Goal: Information Seeking & Learning: Learn about a topic

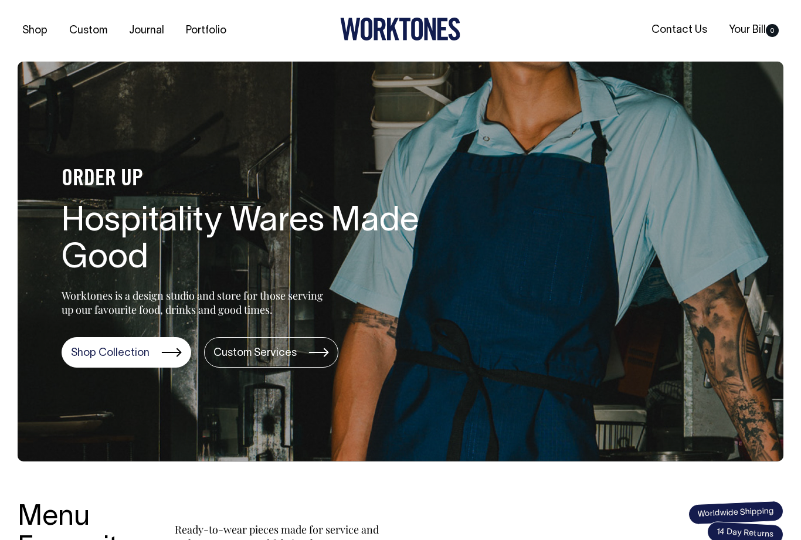
click at [138, 338] on link "Shop Collection" at bounding box center [127, 352] width 130 height 30
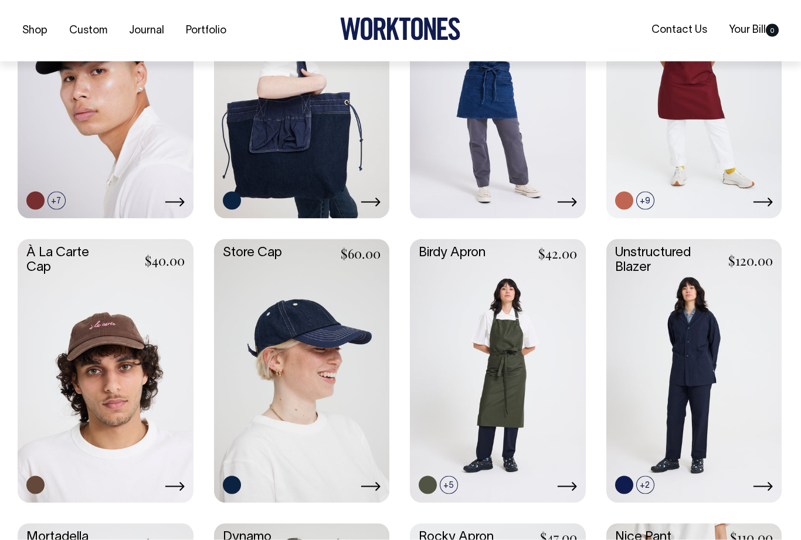
scroll to position [442, 0]
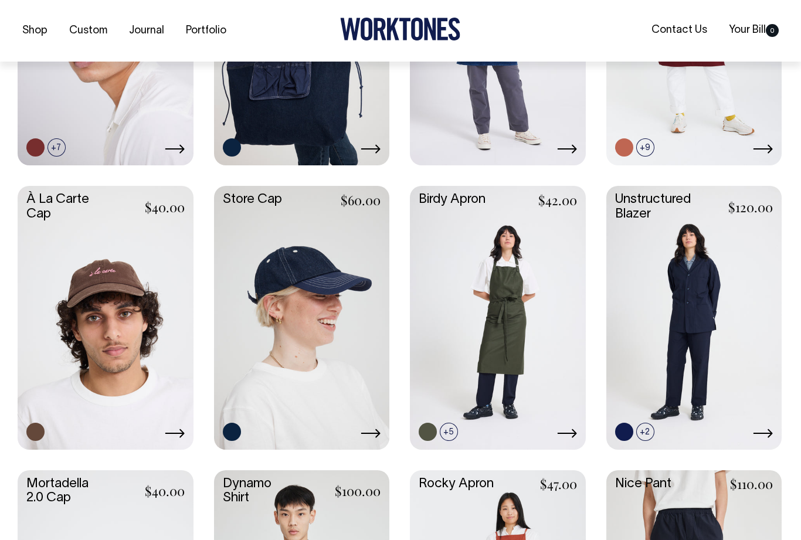
click at [441, 197] on link at bounding box center [498, 316] width 176 height 261
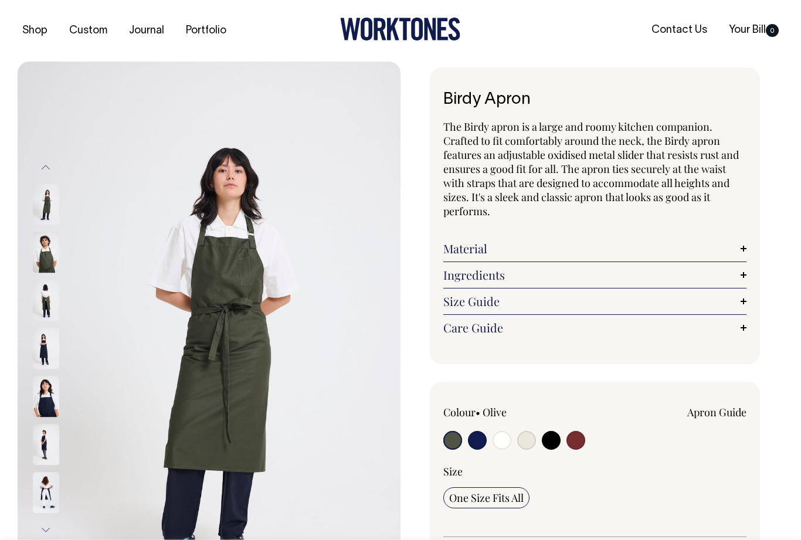
click at [520, 442] on input "radio" at bounding box center [526, 440] width 19 height 19
radio input "true"
select select "Natural"
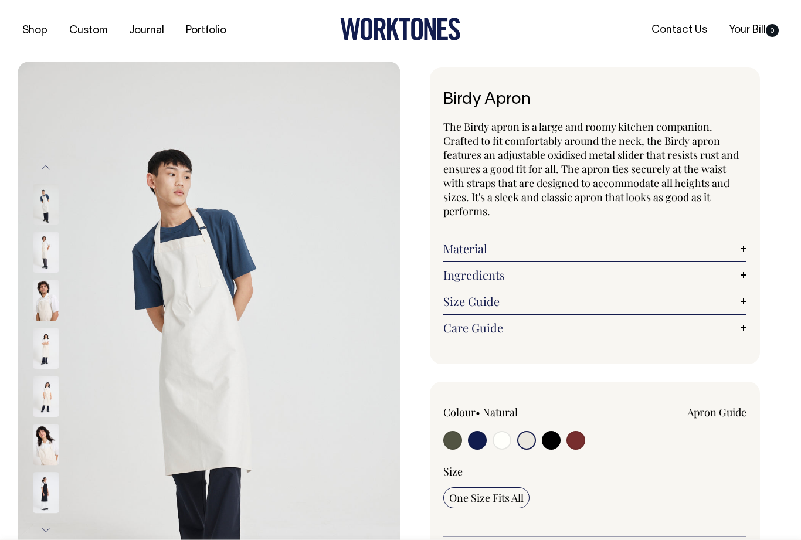
click at [497, 433] on input "radio" at bounding box center [502, 440] width 19 height 19
radio input "true"
select select "Off-White"
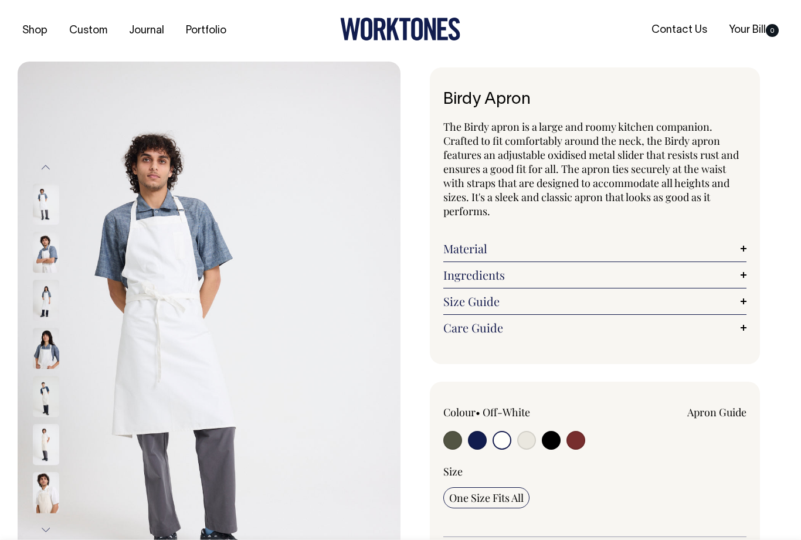
click at [446, 435] on input "radio" at bounding box center [452, 440] width 19 height 19
radio input "true"
select select "Olive"
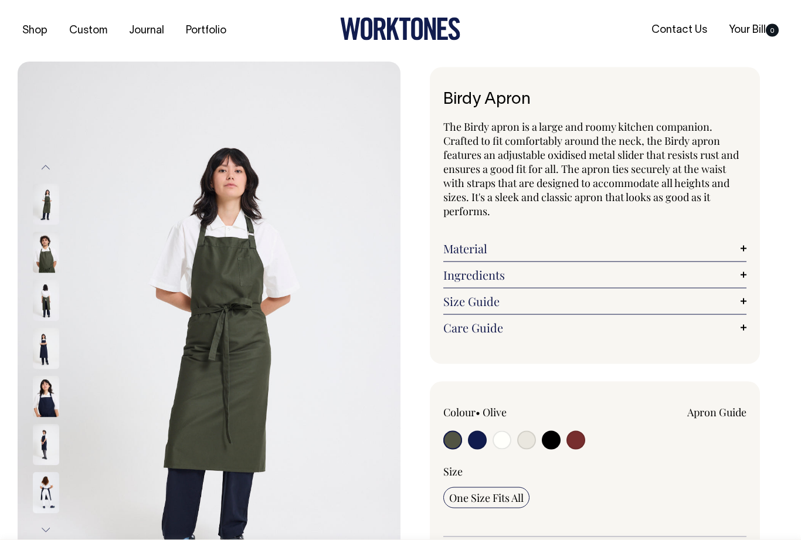
scroll to position [32, 0]
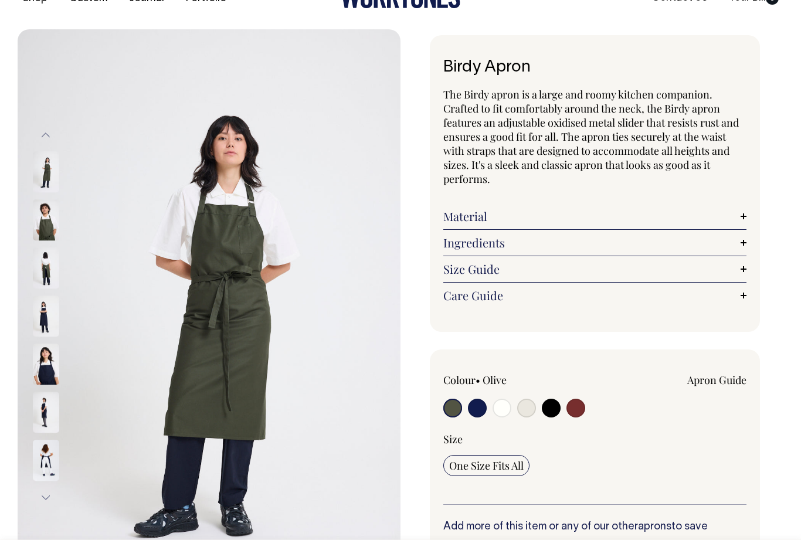
click at [567, 412] on label at bounding box center [575, 410] width 19 height 22
click at [567, 412] on input "radio" at bounding box center [575, 408] width 19 height 19
radio input "true"
select select "Burgundy"
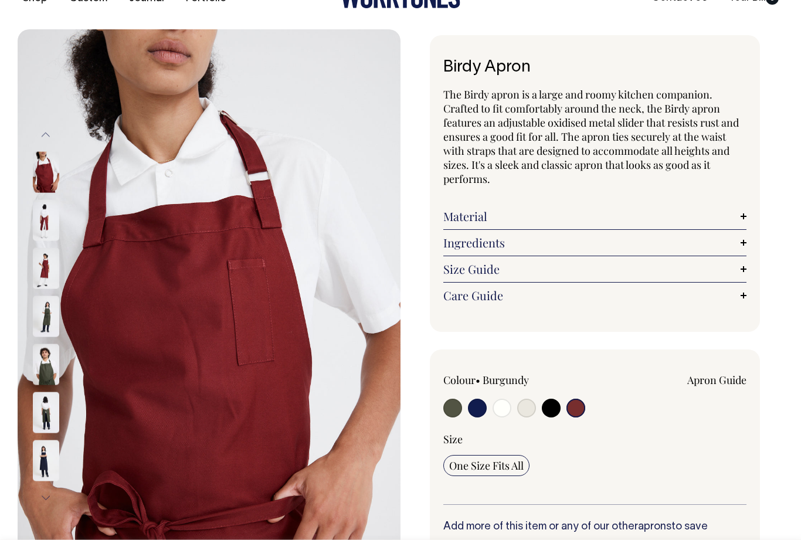
click at [547, 409] on input "radio" at bounding box center [551, 408] width 19 height 19
radio input "true"
select select "Black"
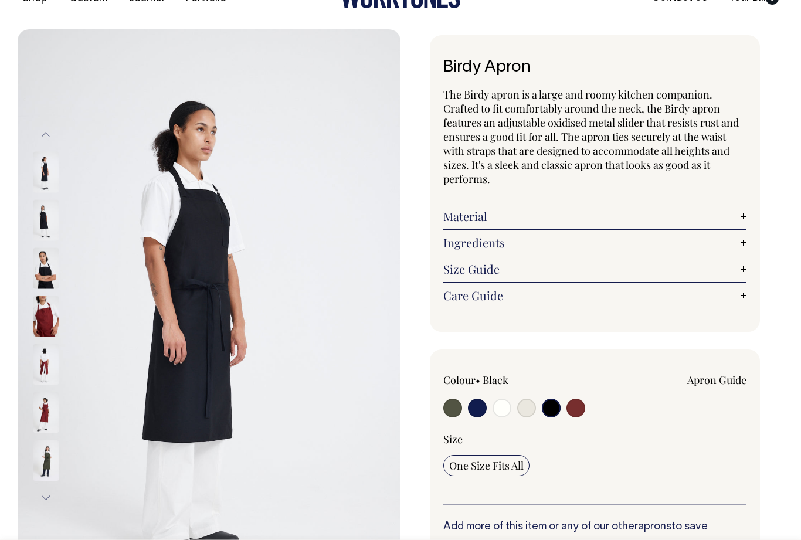
click at [530, 413] on input "radio" at bounding box center [526, 408] width 19 height 19
radio input "true"
select select "Natural"
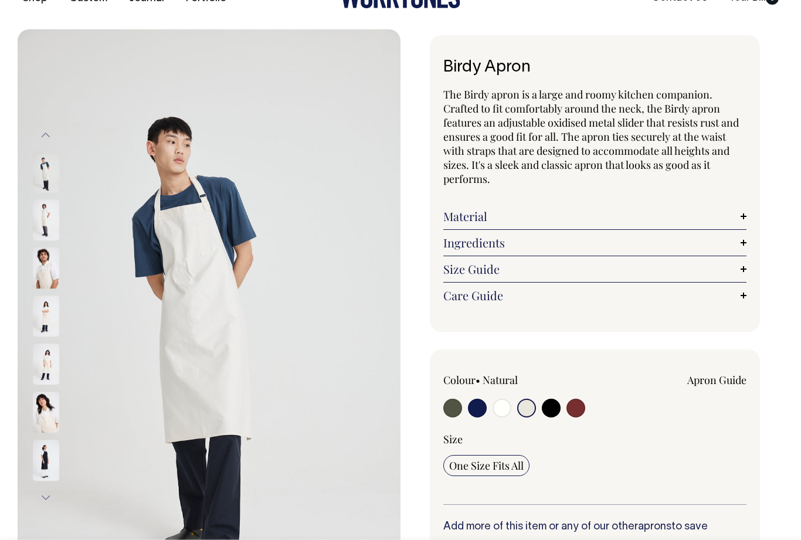
click at [510, 408] on input "radio" at bounding box center [502, 408] width 19 height 19
radio input "true"
select select "Off-White"
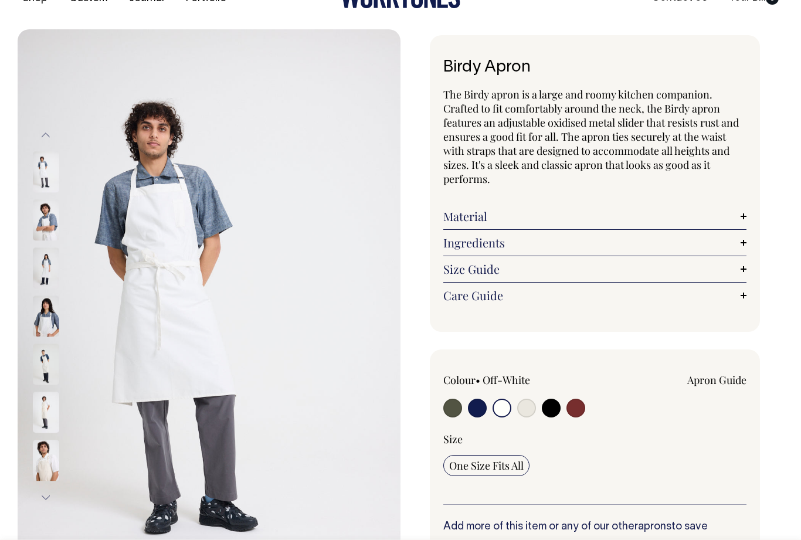
click at [480, 406] on input "radio" at bounding box center [477, 408] width 19 height 19
radio input "true"
select select "Dark Navy"
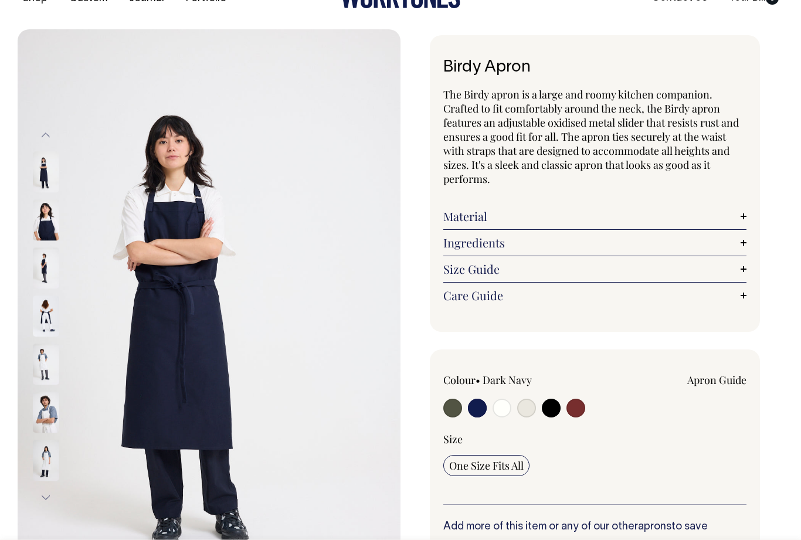
click at [456, 408] on input "radio" at bounding box center [452, 408] width 19 height 19
radio input "true"
select select "Olive"
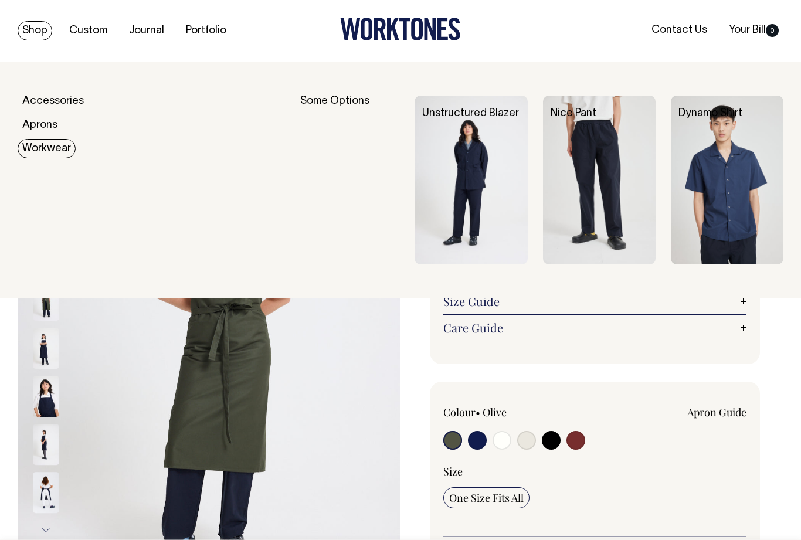
click at [49, 142] on link "Workwear" at bounding box center [47, 148] width 58 height 19
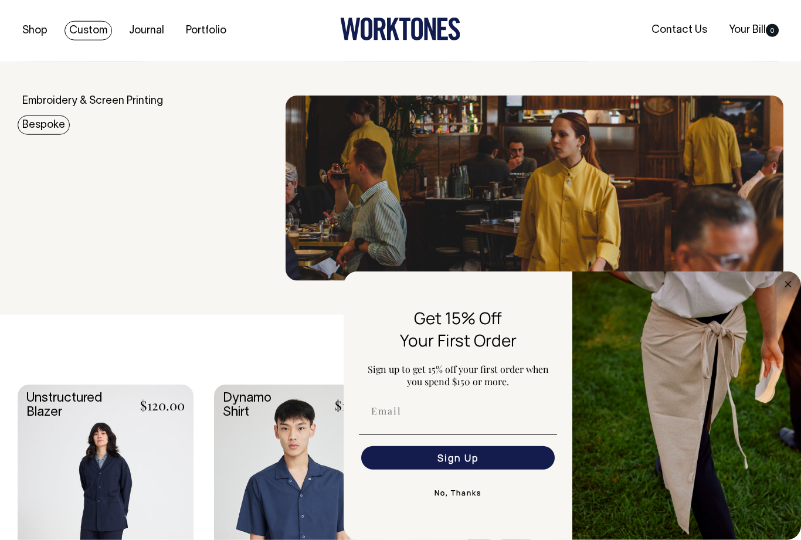
scroll to position [28, 0]
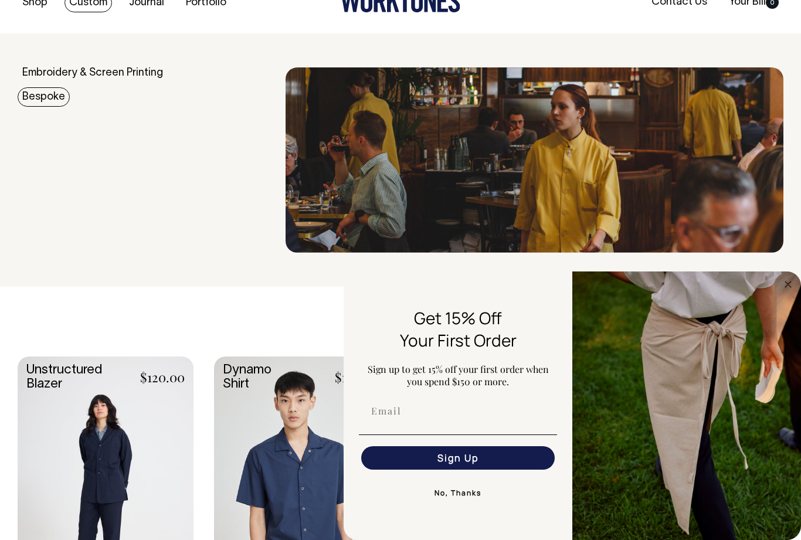
click at [788, 285] on circle "Close dialog" at bounding box center [788, 283] width 13 height 13
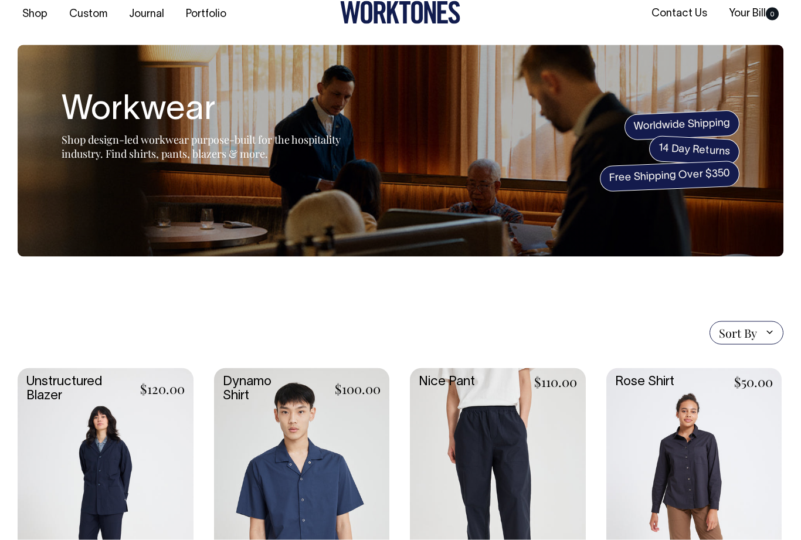
scroll to position [0, 0]
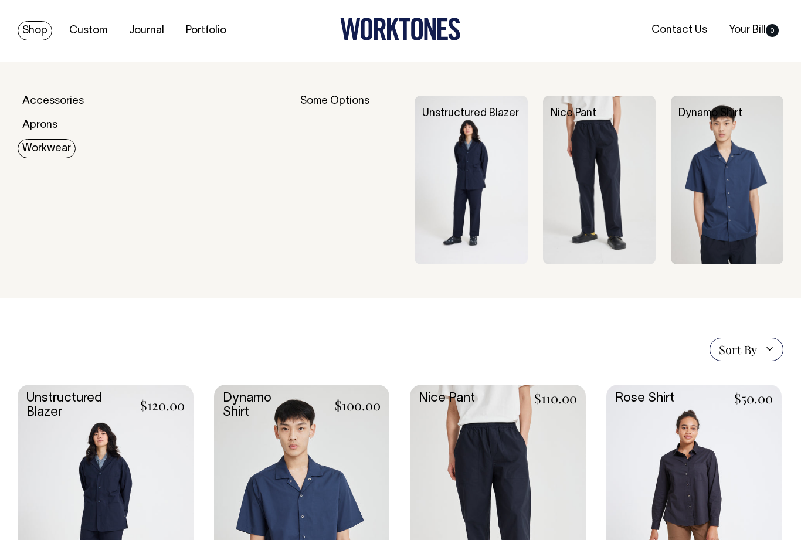
click at [339, 104] on div "Some Options" at bounding box center [350, 180] width 100 height 169
click at [341, 96] on div "Some Options" at bounding box center [350, 180] width 100 height 169
click at [252, 184] on div "Accessories Aprons Workwear" at bounding box center [152, 180] width 268 height 169
click at [83, 165] on div "Accessories Aprons Workwear" at bounding box center [152, 180] width 268 height 169
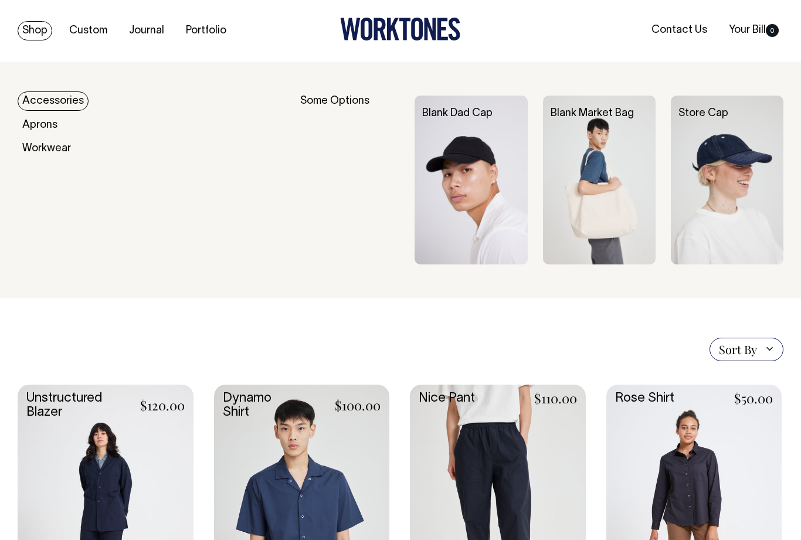
click at [143, 26] on link "Journal" at bounding box center [146, 30] width 45 height 19
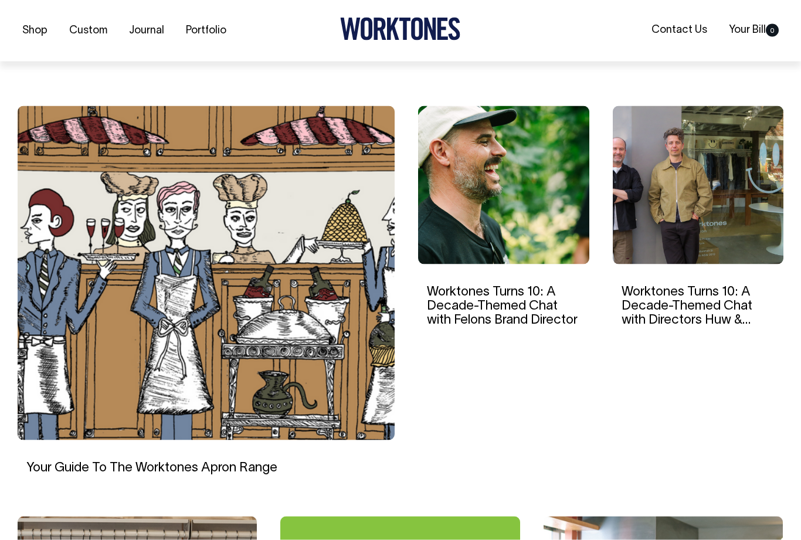
scroll to position [365, 0]
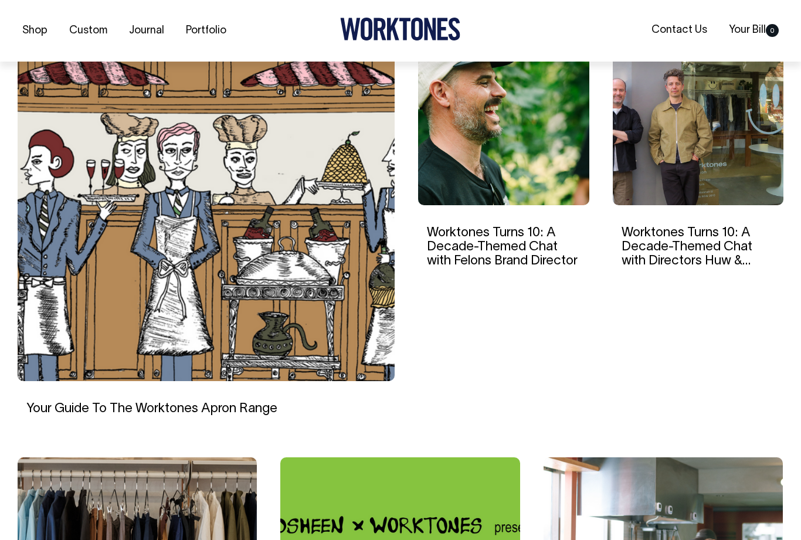
click at [46, 302] on img at bounding box center [206, 214] width 377 height 334
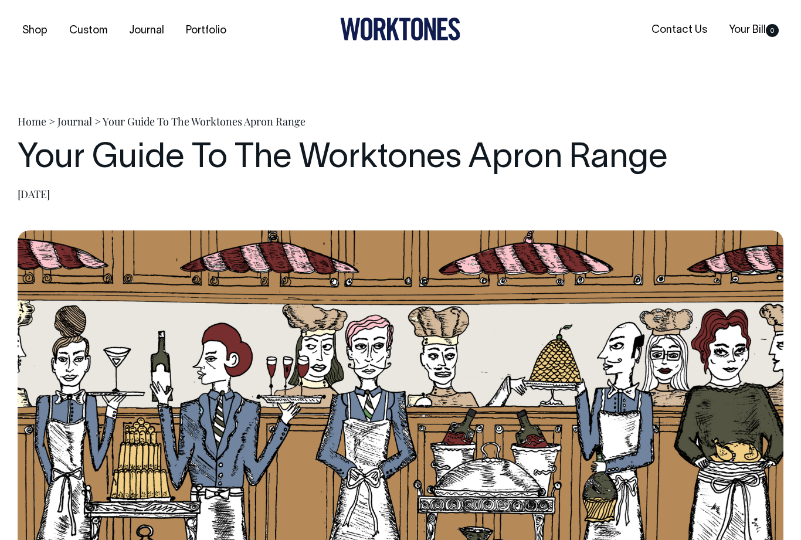
click at [216, 23] on link "Portfolio" at bounding box center [206, 30] width 50 height 19
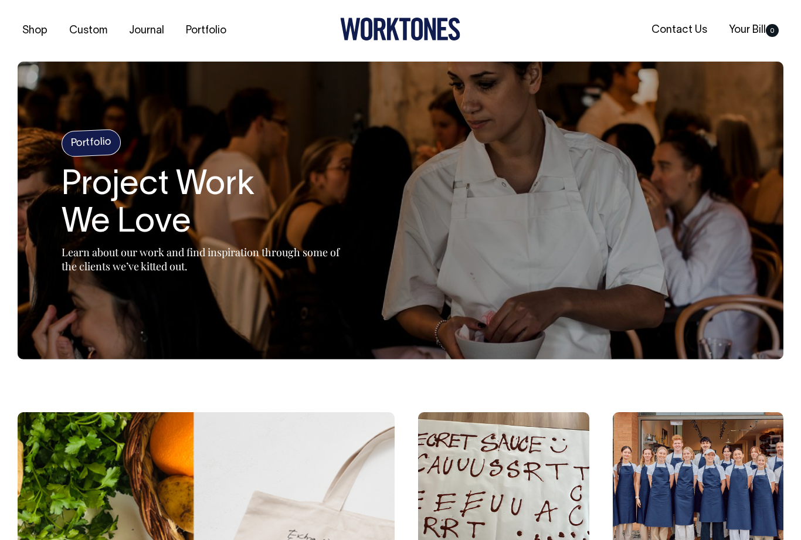
click at [573, 330] on section "Portfolio Project Work We Love Learn about our work and find inspiration throug…" at bounding box center [401, 211] width 766 height 298
click at [704, 283] on section "Portfolio Project Work We Love Learn about our work and find inspiration throug…" at bounding box center [401, 211] width 766 height 298
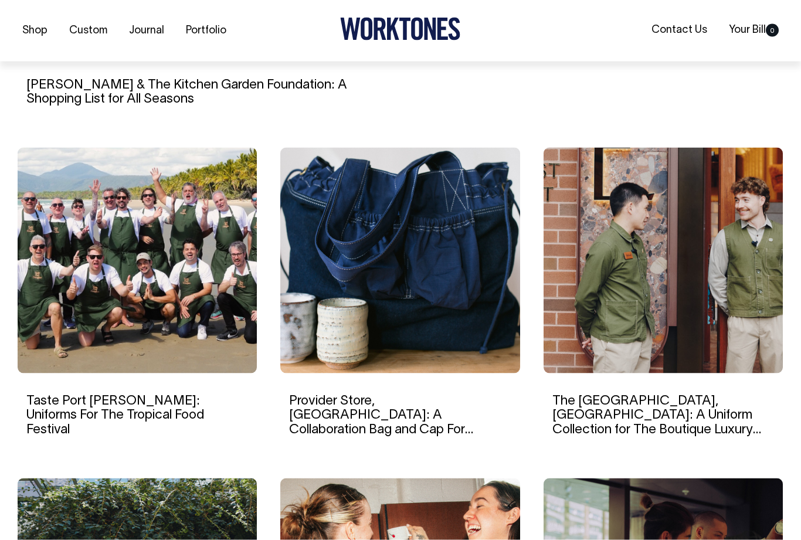
scroll to position [690, 0]
click at [727, 404] on link "The [GEOGRAPHIC_DATA], [GEOGRAPHIC_DATA]: A Uniform Collection for The Boutique…" at bounding box center [656, 422] width 209 height 55
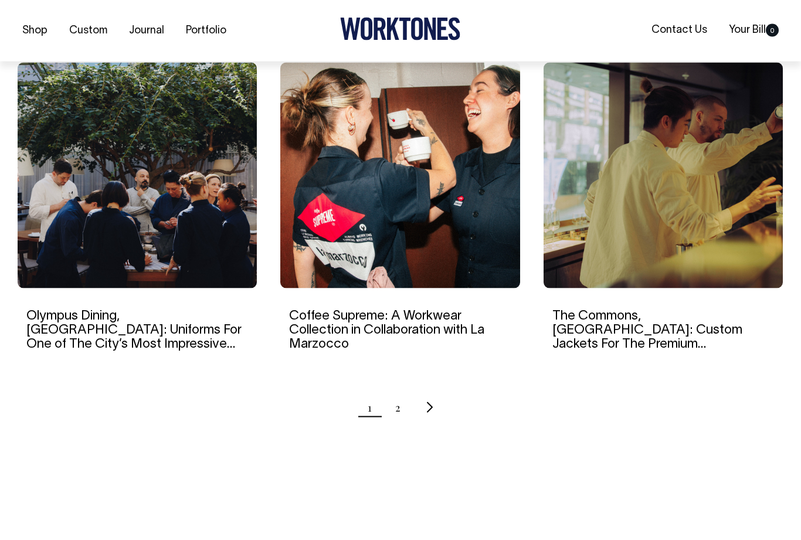
scroll to position [1105, 0]
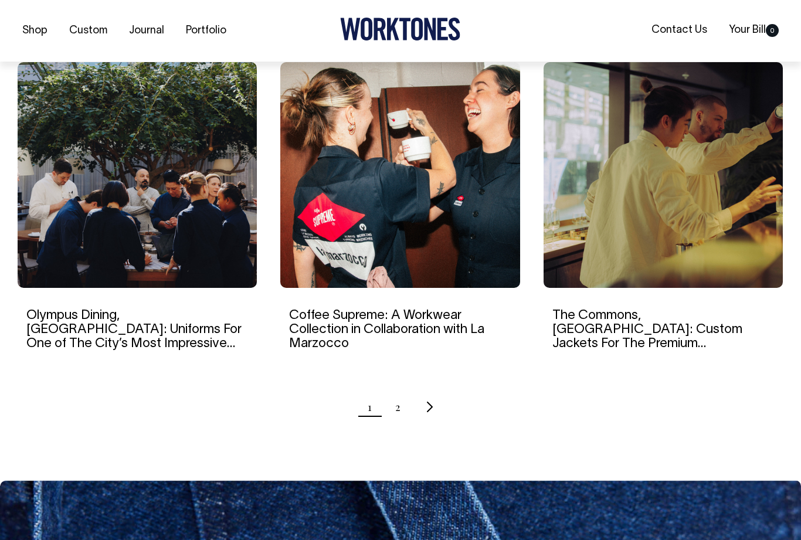
click at [430, 403] on icon "Next page" at bounding box center [430, 407] width 6 height 11
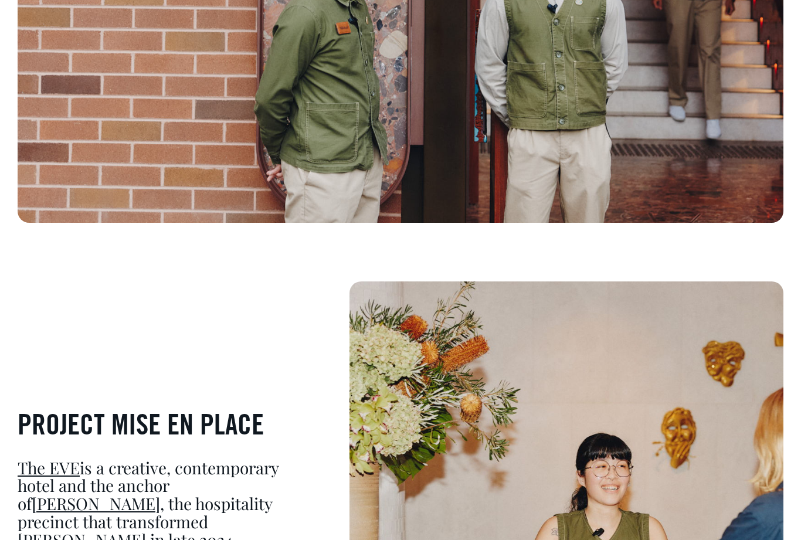
scroll to position [420, 0]
